Goal: Task Accomplishment & Management: Complete application form

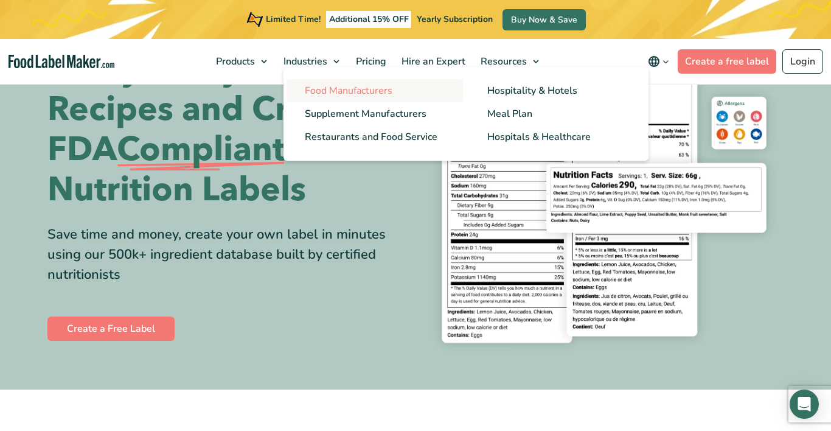
scroll to position [82, 0]
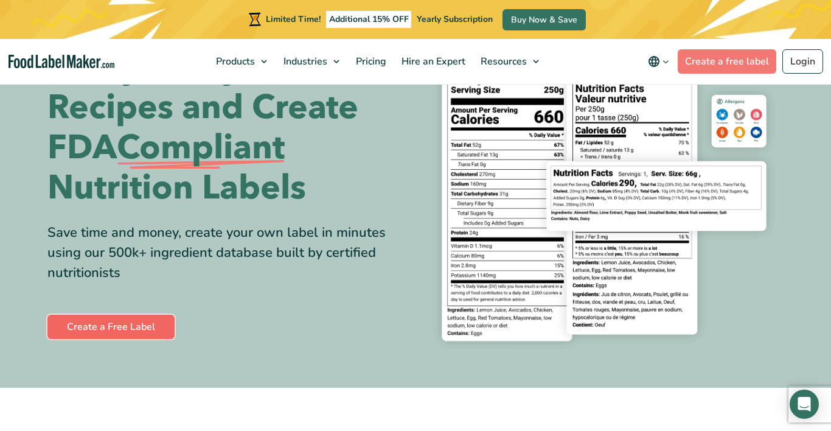
click at [88, 328] on link "Create a Free Label" at bounding box center [110, 327] width 127 height 24
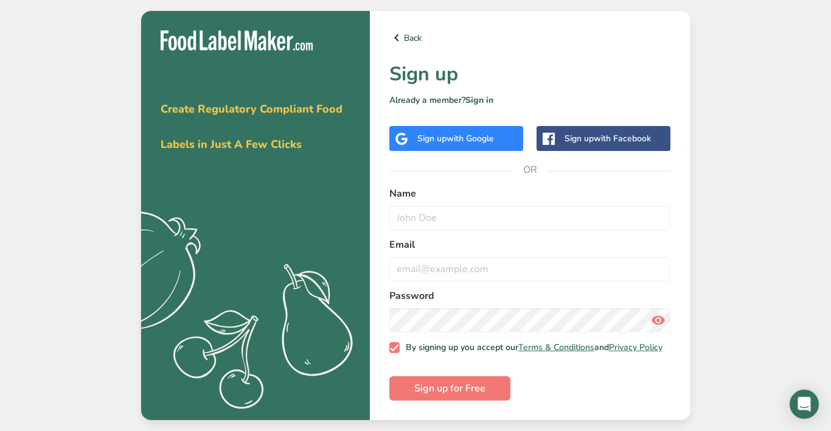
click at [459, 135] on span "with Google" at bounding box center [470, 139] width 47 height 12
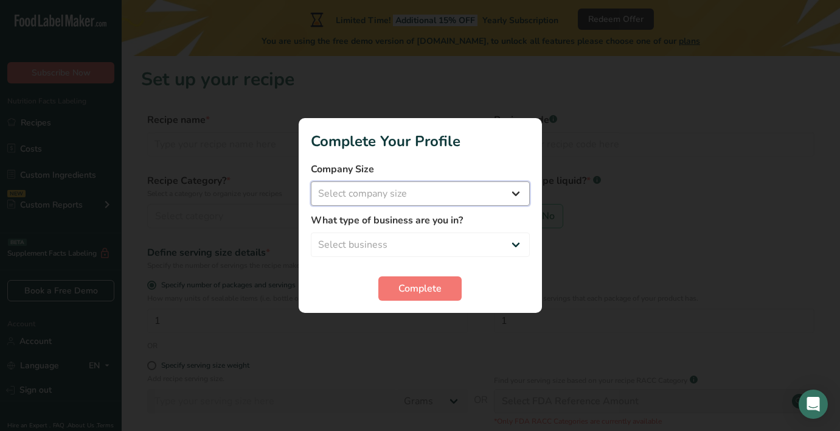
click at [311, 181] on select "Select company size Fewer than 10 Employees 10 to 50 Employees 51 to 500 Employ…" at bounding box center [420, 193] width 219 height 24
select select "1"
click option "Fewer than 10 Employees" at bounding box center [0, 0] width 0 height 0
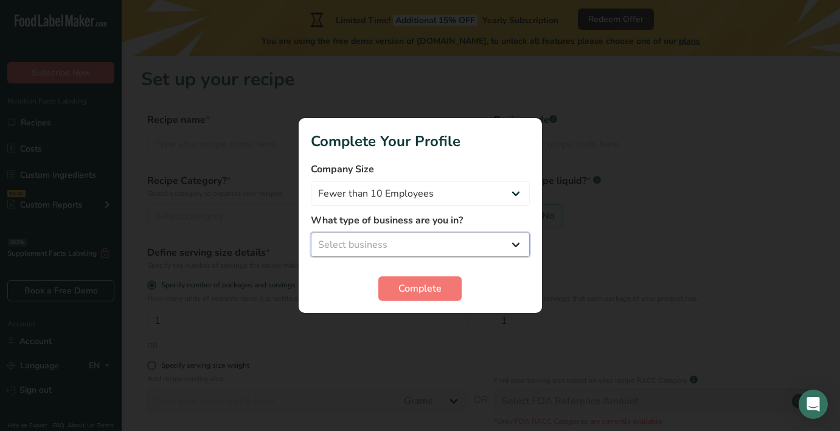
click at [311, 232] on select "Select business Packaged Food Manufacturer Restaurant & Cafe Bakery Meal Plans …" at bounding box center [420, 244] width 219 height 24
select select "8"
click option "Other" at bounding box center [0, 0] width 0 height 0
click at [389, 301] on section "Complete Your Profile Company Size Fewer than 10 Employees 10 to 50 Employees 5…" at bounding box center [420, 215] width 243 height 195
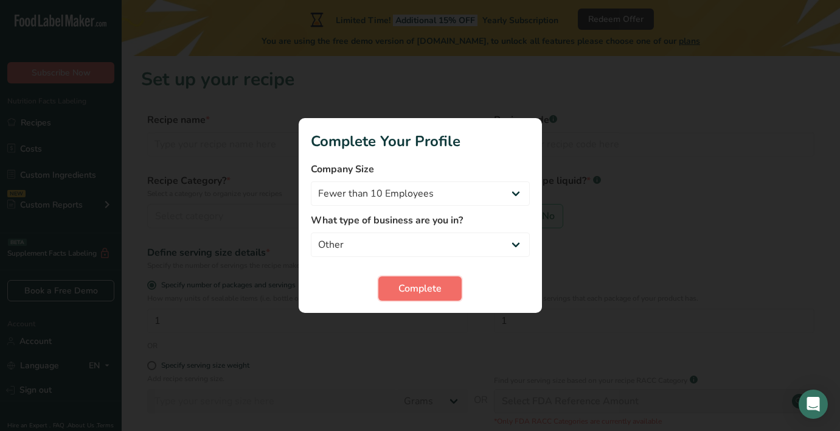
click at [393, 288] on button "Complete" at bounding box center [419, 288] width 83 height 24
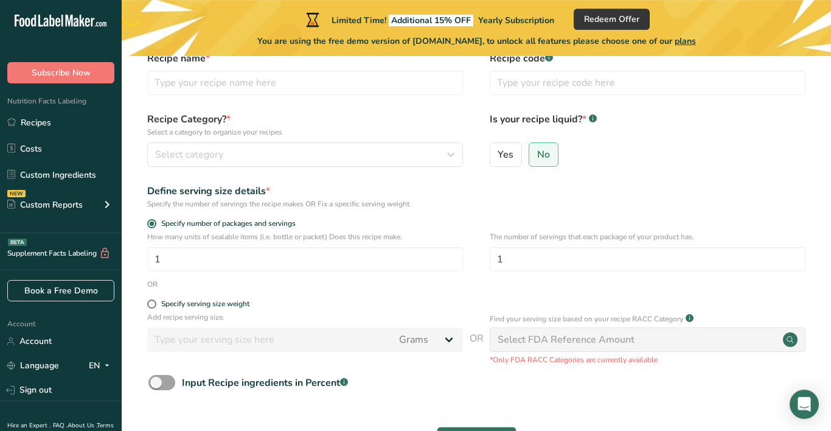
scroll to position [59, 0]
